Goal: Find specific page/section: Find specific page/section

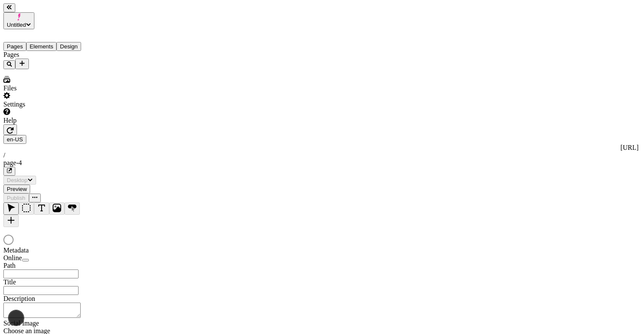
type input "/page-4"
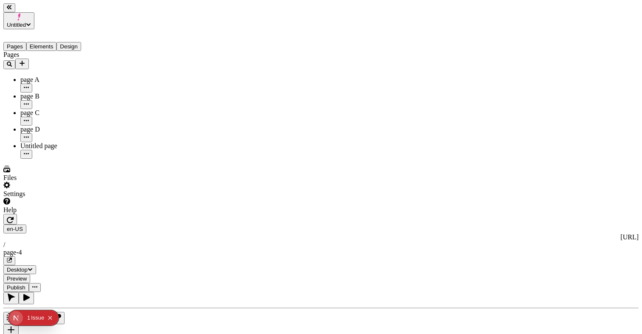
click at [28, 267] on span "Desktop" at bounding box center [17, 270] width 21 height 6
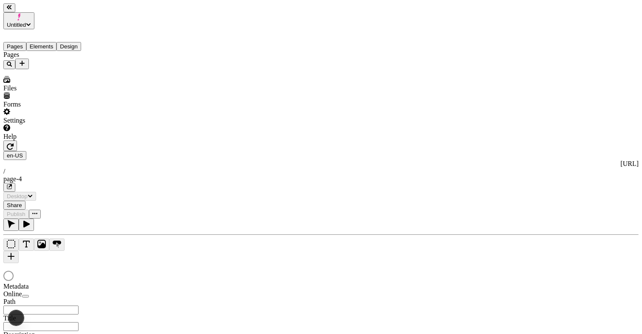
click at [531, 263] on div at bounding box center [321, 273] width 636 height 20
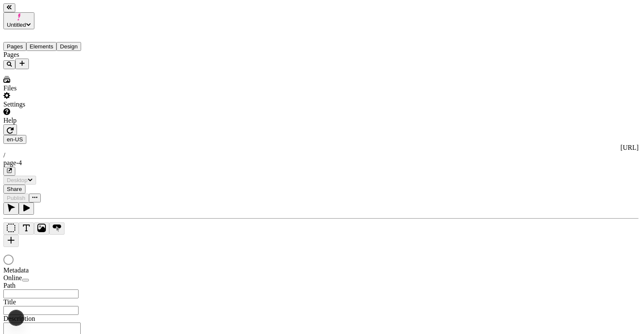
type input "/page-4"
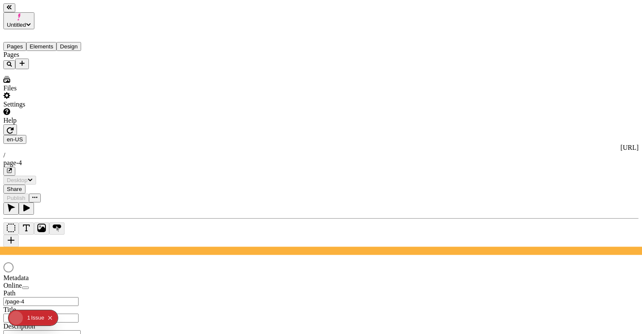
click at [37, 195] on icon "button" at bounding box center [34, 197] width 5 height 5
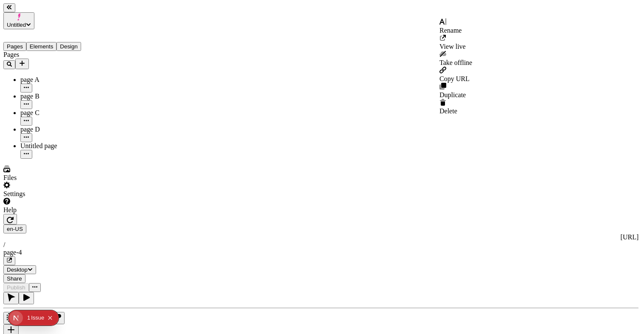
click at [534, 214] on div "en-[GEOGRAPHIC_DATA] [URL] / page-4 Desktop Share Publish" at bounding box center [321, 253] width 636 height 78
click at [37, 285] on icon "button" at bounding box center [34, 287] width 5 height 5
